Goal: Download file/media

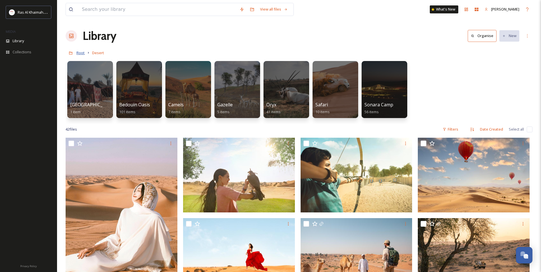
click at [81, 55] on span "Root" at bounding box center [80, 52] width 8 height 5
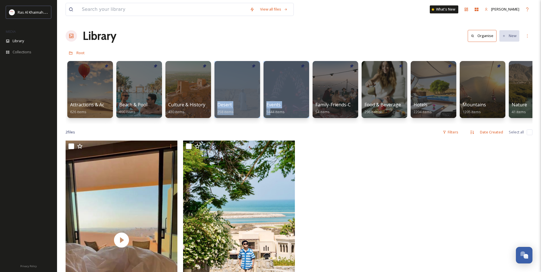
drag, startPoint x: 192, startPoint y: 129, endPoint x: 270, endPoint y: 129, distance: 78.1
click at [270, 129] on div "View all files What's New [PERSON_NAME] Library Organise New Root Your Selectio…" at bounding box center [299, 206] width 484 height 413
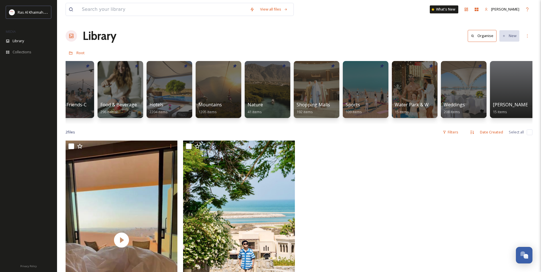
scroll to position [0, 298]
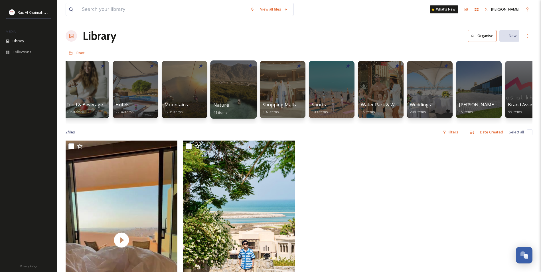
click at [241, 99] on div at bounding box center [233, 89] width 46 height 58
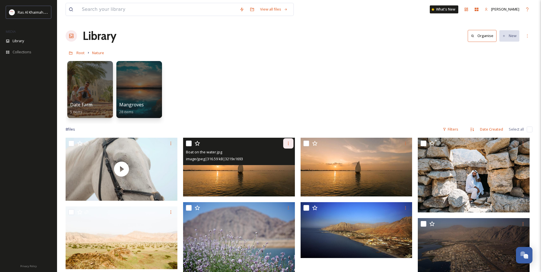
click at [292, 144] on div at bounding box center [288, 143] width 10 height 10
click at [285, 169] on span "Download" at bounding box center [281, 166] width 17 height 5
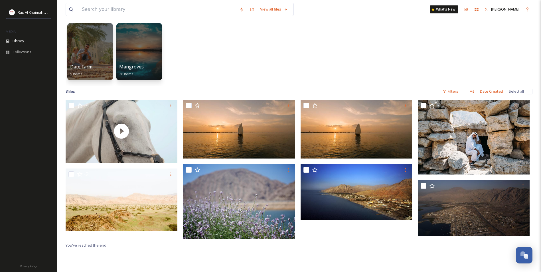
scroll to position [86, 0]
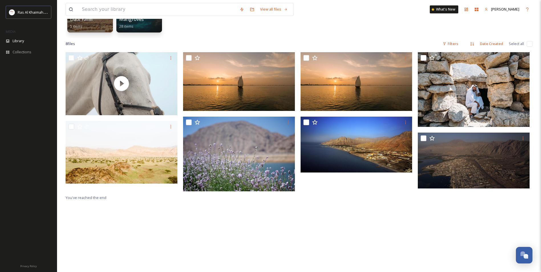
click at [352, 216] on div "You've reached the end" at bounding box center [299, 188] width 467 height 272
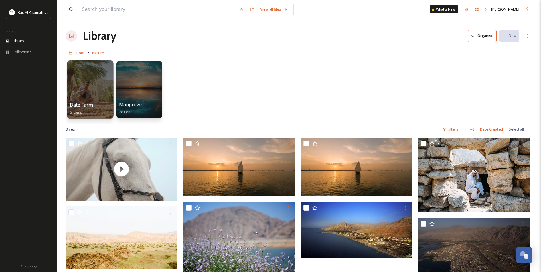
click at [98, 93] on div at bounding box center [90, 89] width 46 height 58
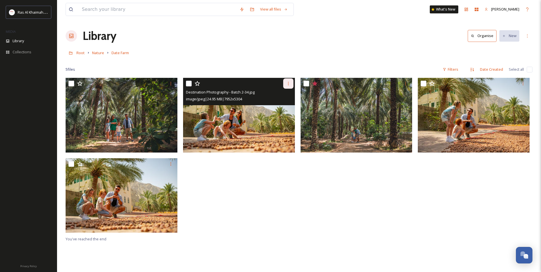
click at [290, 87] on div at bounding box center [288, 83] width 10 height 10
click at [285, 109] on span "Download" at bounding box center [281, 106] width 17 height 5
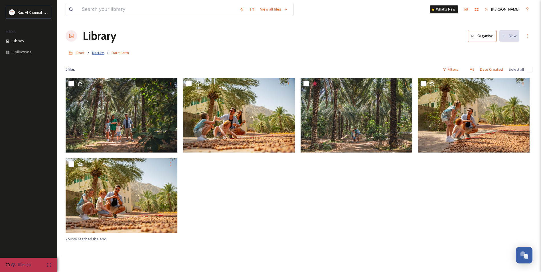
click at [100, 52] on span "Nature" at bounding box center [98, 52] width 12 height 5
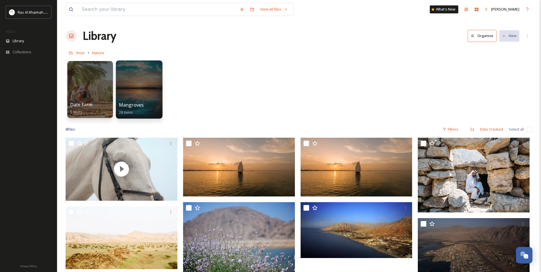
click at [143, 87] on div at bounding box center [139, 89] width 46 height 58
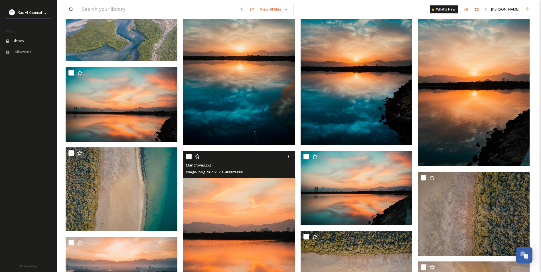
scroll to position [114, 0]
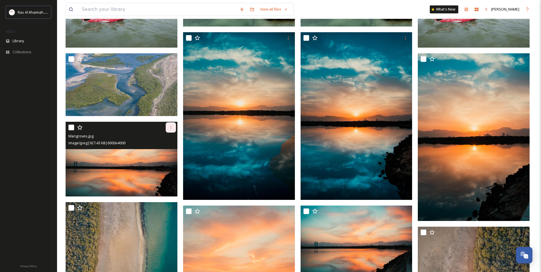
click at [169, 130] on icon at bounding box center [171, 127] width 5 height 5
click at [171, 150] on span "Download" at bounding box center [163, 150] width 17 height 5
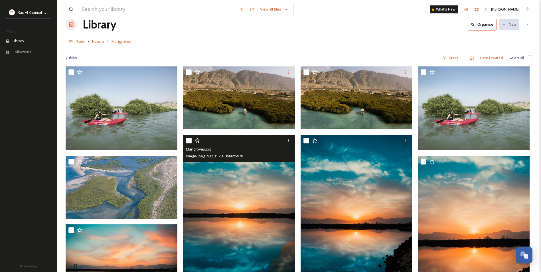
scroll to position [0, 0]
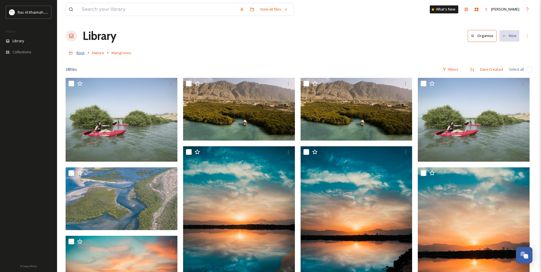
click at [82, 52] on span "Root" at bounding box center [80, 52] width 8 height 5
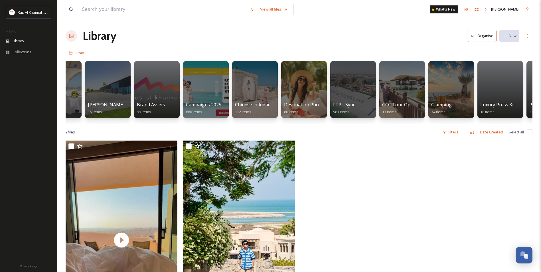
scroll to position [0, 670]
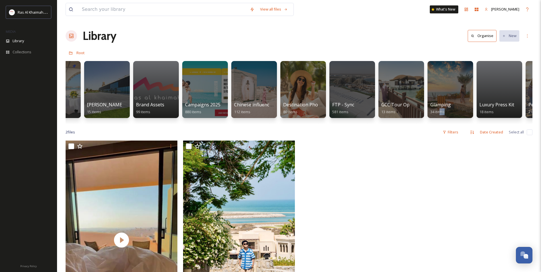
drag, startPoint x: 439, startPoint y: 121, endPoint x: 463, endPoint y: 123, distance: 24.3
click at [463, 123] on div "Attractions & Activities 626 items Beach & Pool 690 items Culture & History 430…" at bounding box center [299, 91] width 467 height 66
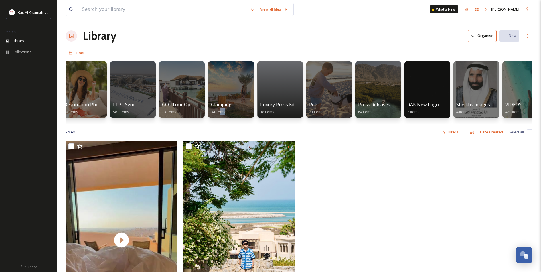
scroll to position [0, 906]
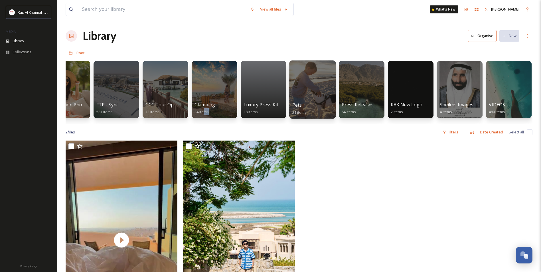
click at [317, 90] on div at bounding box center [312, 89] width 46 height 58
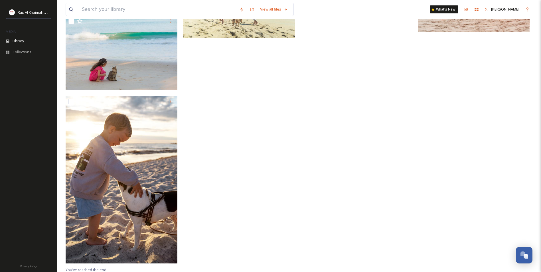
scroll to position [474, 0]
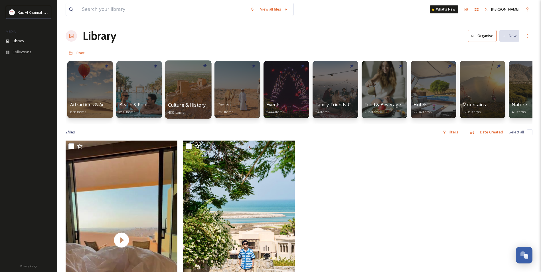
click at [176, 73] on div at bounding box center [188, 89] width 46 height 58
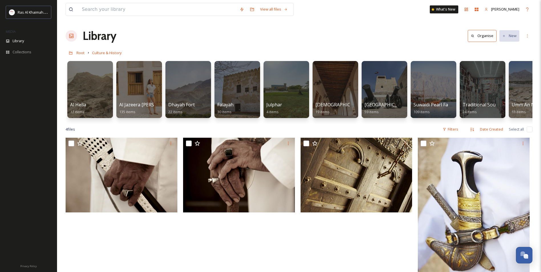
scroll to position [0, 24]
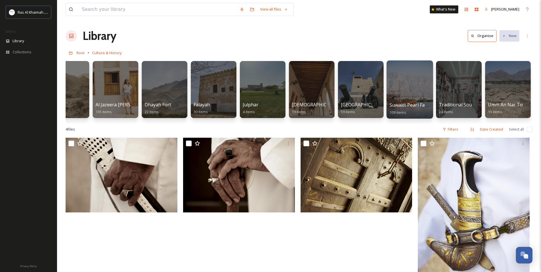
click at [410, 79] on div at bounding box center [409, 89] width 46 height 58
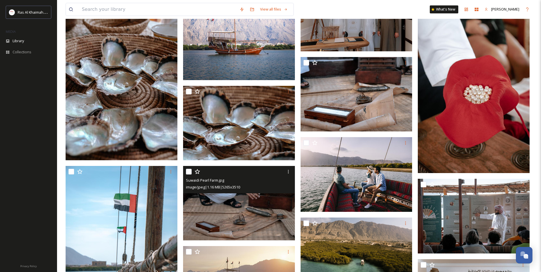
scroll to position [342, 0]
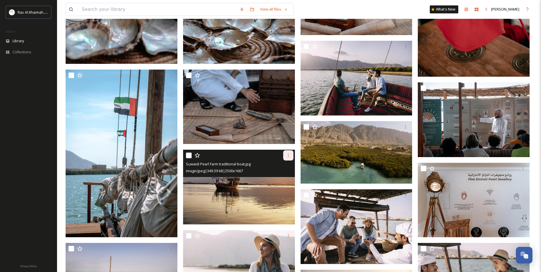
click at [289, 155] on icon at bounding box center [288, 155] width 5 height 5
click at [285, 180] on span "Download" at bounding box center [281, 178] width 17 height 5
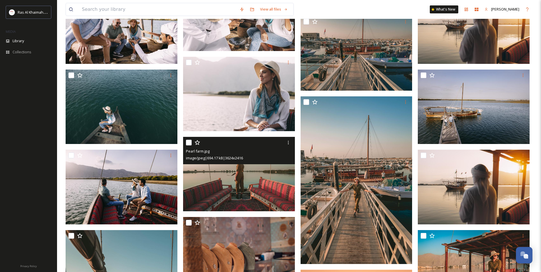
scroll to position [684, 0]
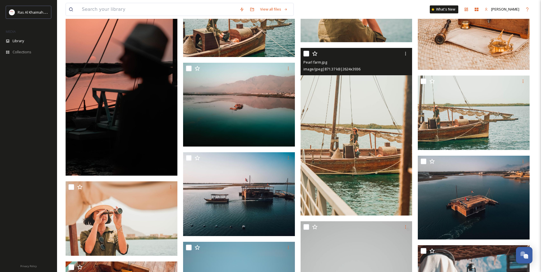
scroll to position [1112, 0]
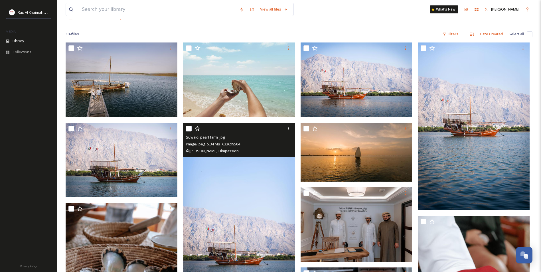
scroll to position [0, 0]
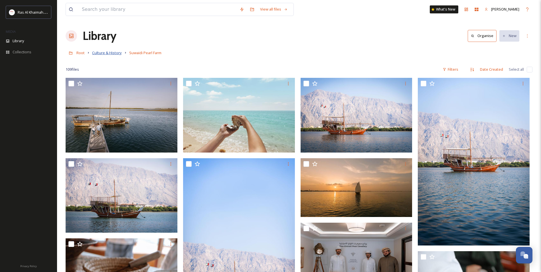
click at [114, 54] on span "Culture & History" at bounding box center [107, 52] width 30 height 5
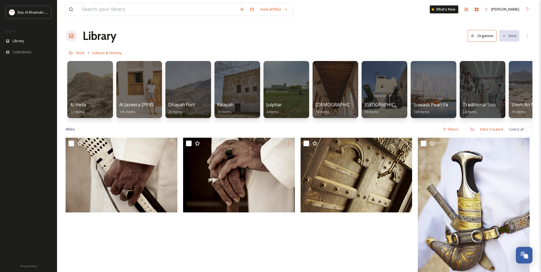
scroll to position [0, 24]
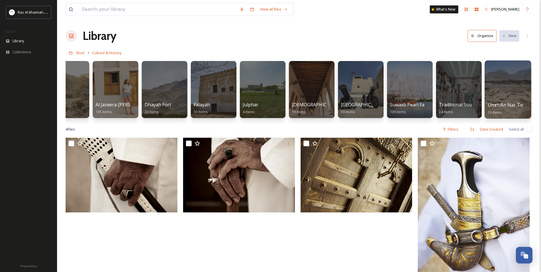
click at [505, 91] on div at bounding box center [508, 89] width 46 height 58
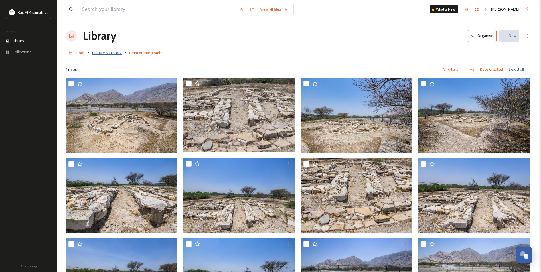
click at [116, 55] on span "Culture & History" at bounding box center [107, 52] width 30 height 5
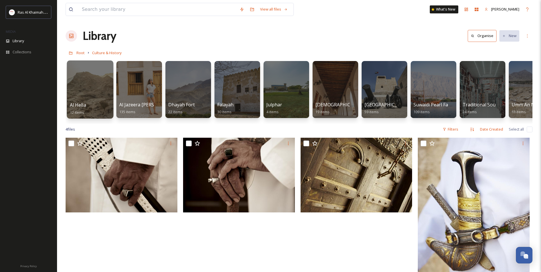
click at [79, 98] on div at bounding box center [90, 89] width 46 height 58
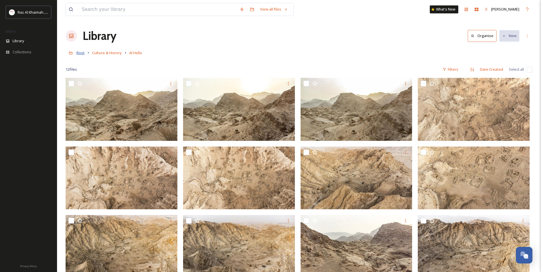
click at [78, 53] on span "Root" at bounding box center [80, 52] width 8 height 5
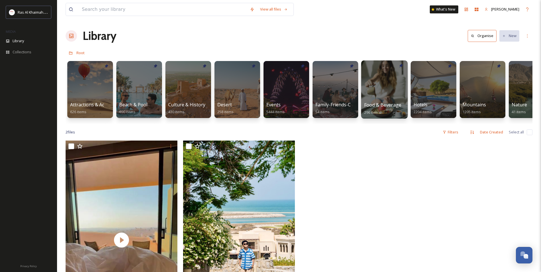
click at [394, 98] on div at bounding box center [384, 89] width 46 height 58
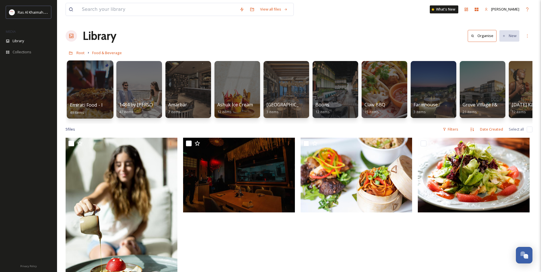
click at [104, 91] on div at bounding box center [90, 89] width 46 height 58
